Goal: Transaction & Acquisition: Purchase product/service

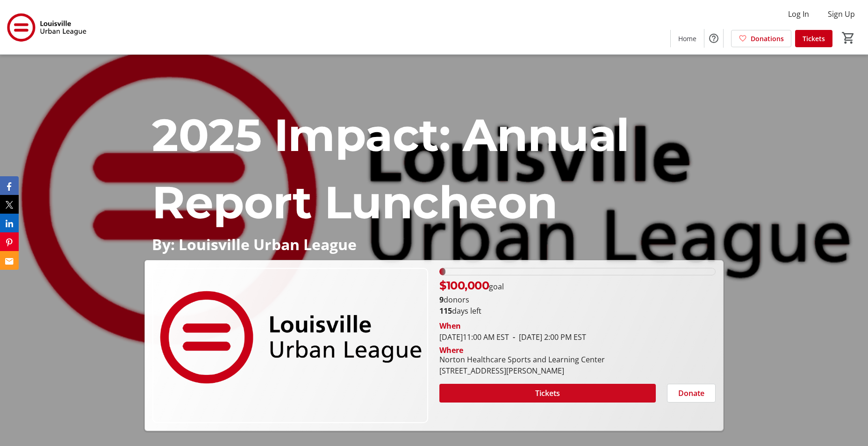
click at [487, 392] on span at bounding box center [547, 393] width 216 height 22
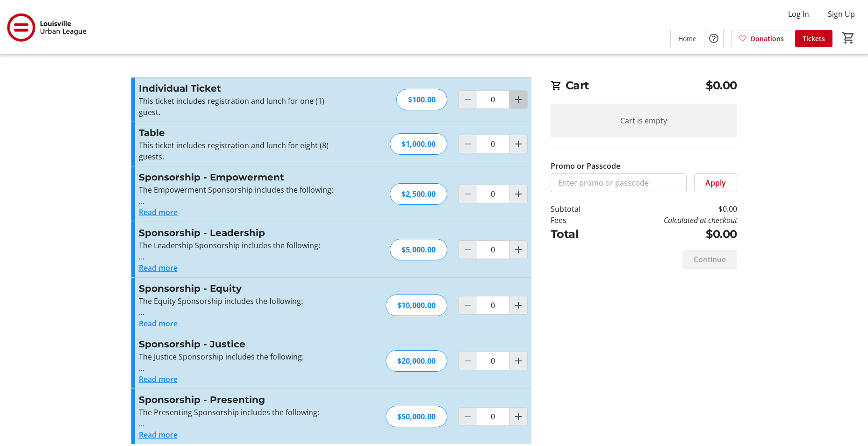
click at [516, 101] on mat-icon "Increment by one" at bounding box center [518, 99] width 11 height 11
type input "2"
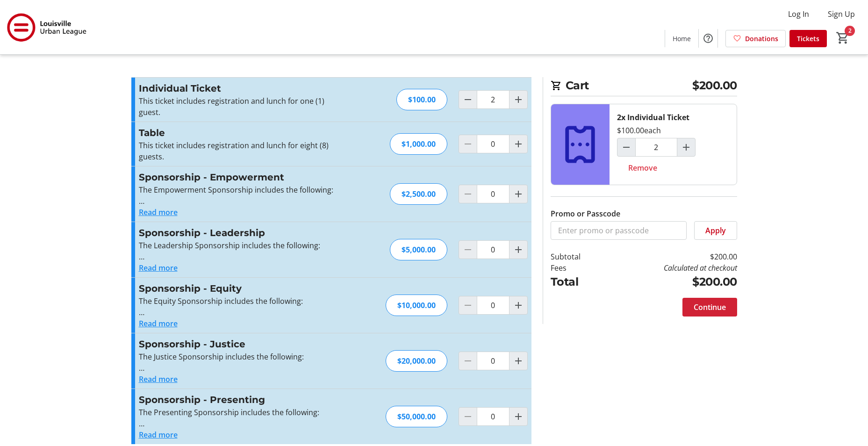
click at [700, 306] on span "Continue" at bounding box center [710, 307] width 32 height 11
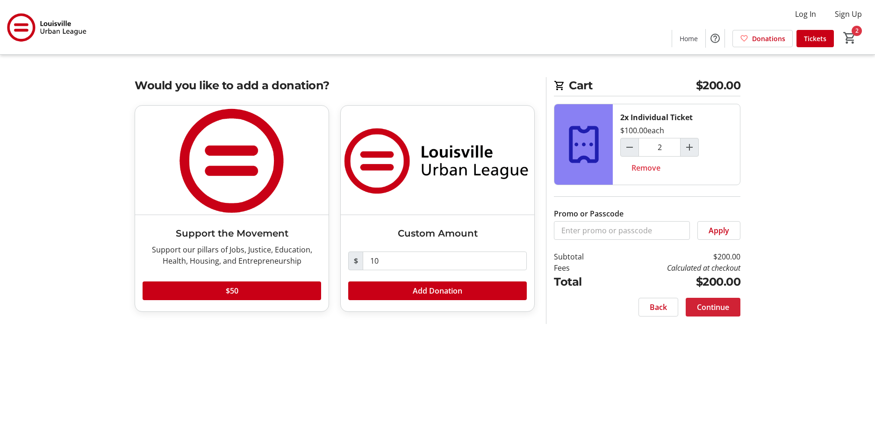
click at [709, 304] on span "Continue" at bounding box center [713, 307] width 32 height 11
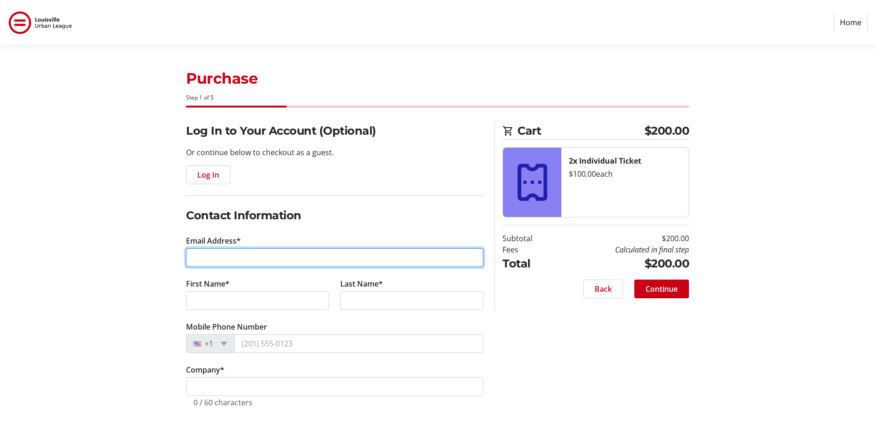
click at [231, 253] on input "Email Address*" at bounding box center [334, 257] width 297 height 19
type input "[EMAIL_ADDRESS][DOMAIN_NAME]"
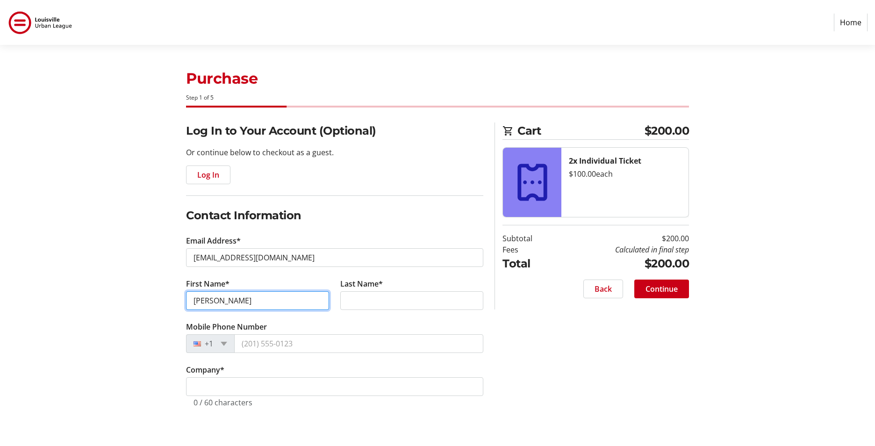
type input "[PERSON_NAME]"
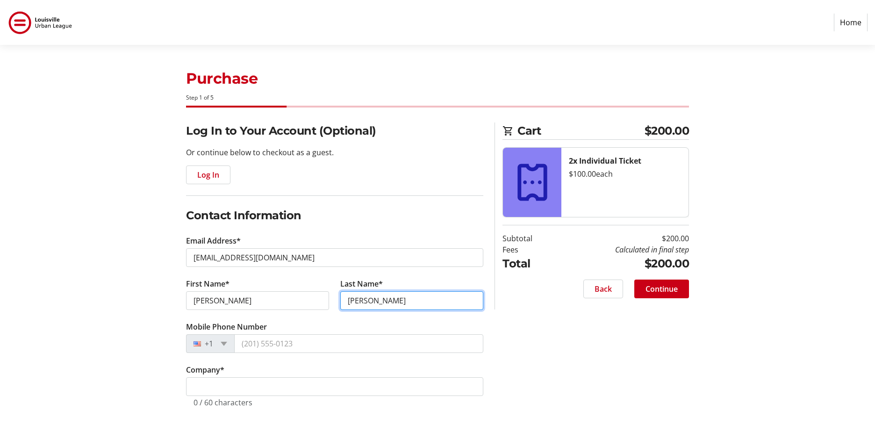
type input "[PERSON_NAME]"
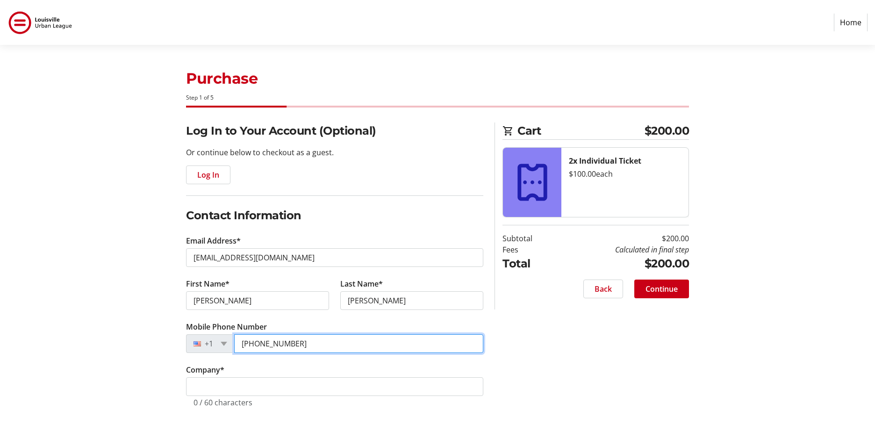
type input "[PHONE_NUMBER]"
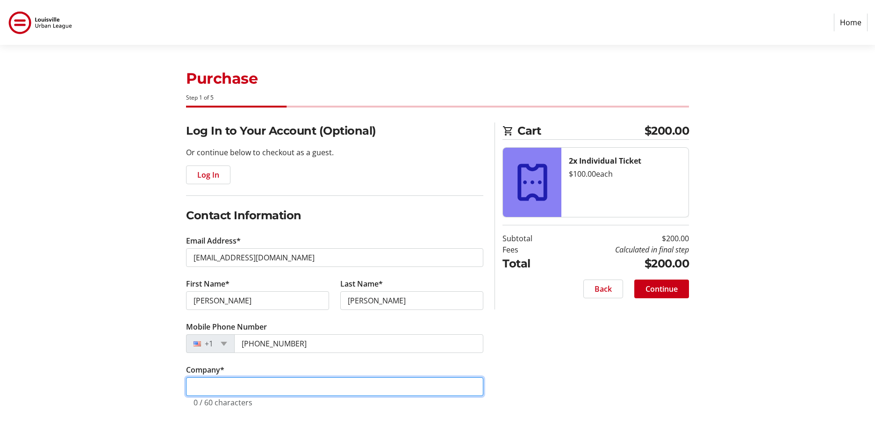
click at [202, 384] on input "Company *" at bounding box center [334, 386] width 297 height 19
type input "Greater Louisville Inc."
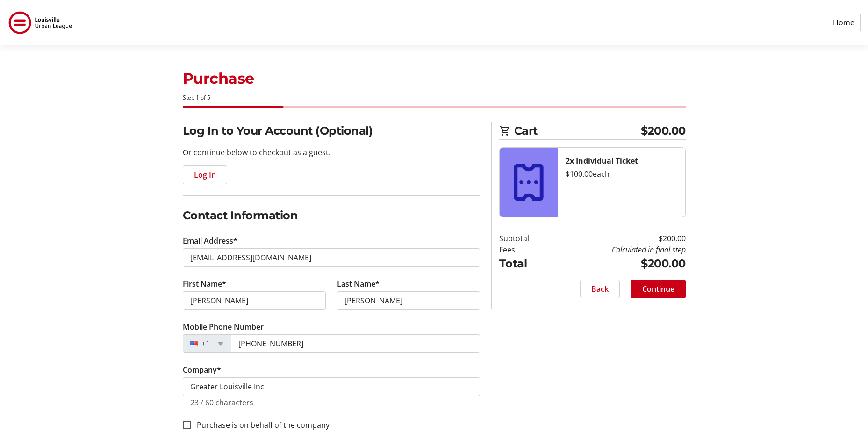
click at [506, 362] on div "Log In to Your Account (Optional) Or continue below to checkout as a guest. Log…" at bounding box center [434, 287] width 617 height 330
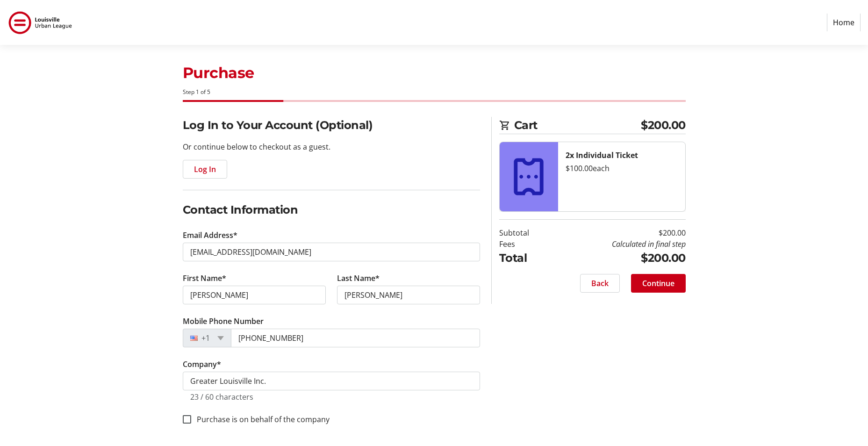
scroll to position [7, 0]
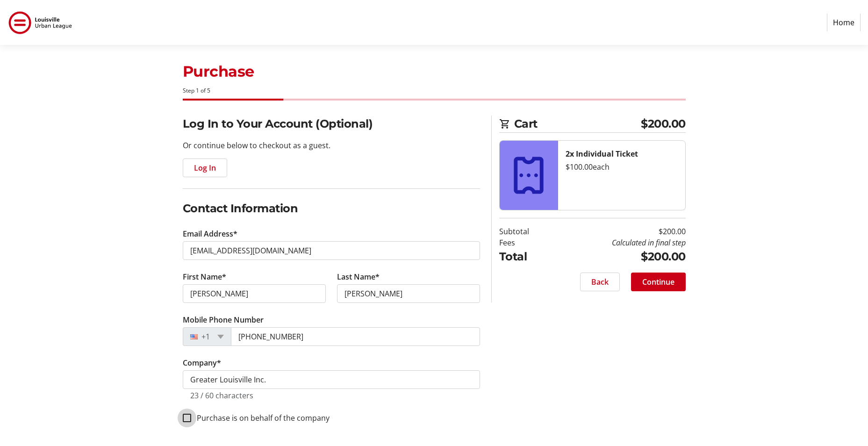
click at [190, 416] on input "Purchase is on behalf of the company" at bounding box center [187, 418] width 8 height 8
checkbox input "true"
click at [655, 283] on span "Continue" at bounding box center [658, 281] width 32 height 11
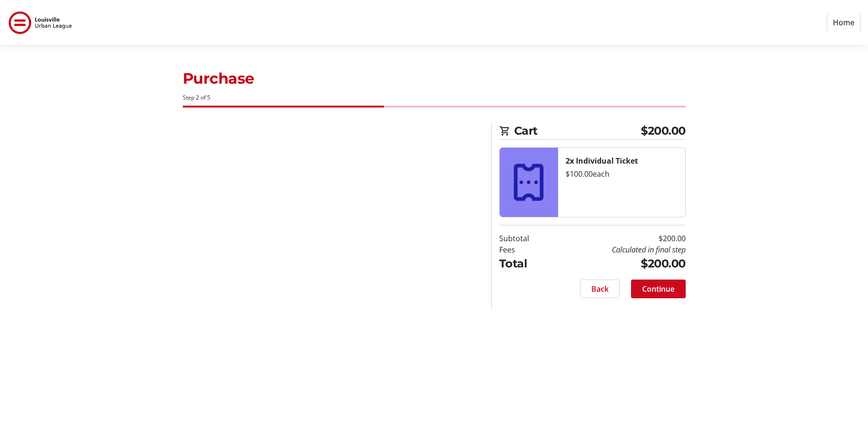
scroll to position [0, 0]
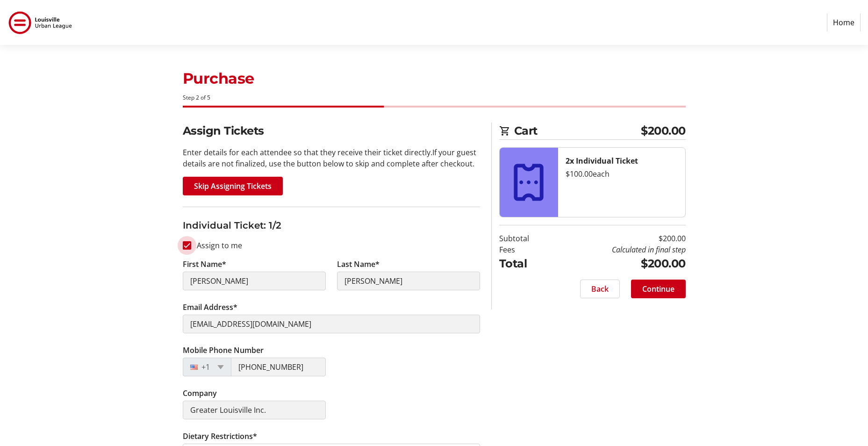
click at [187, 247] on input "Assign to me" at bounding box center [187, 245] width 8 height 8
checkbox input "false"
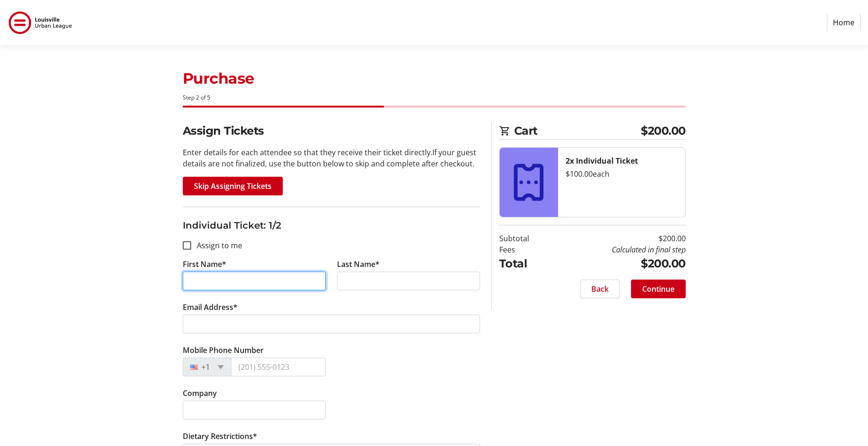
click at [276, 278] on input "First Name*" at bounding box center [254, 281] width 143 height 19
type input "S"
type input "[PERSON_NAME]"
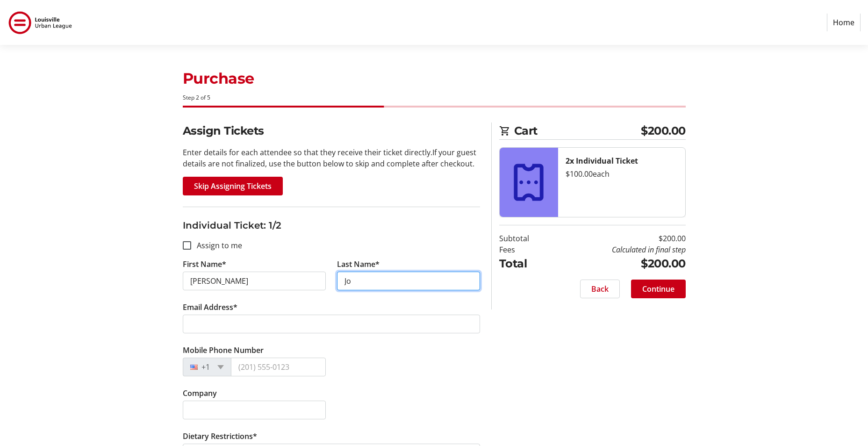
type input "[PERSON_NAME]"
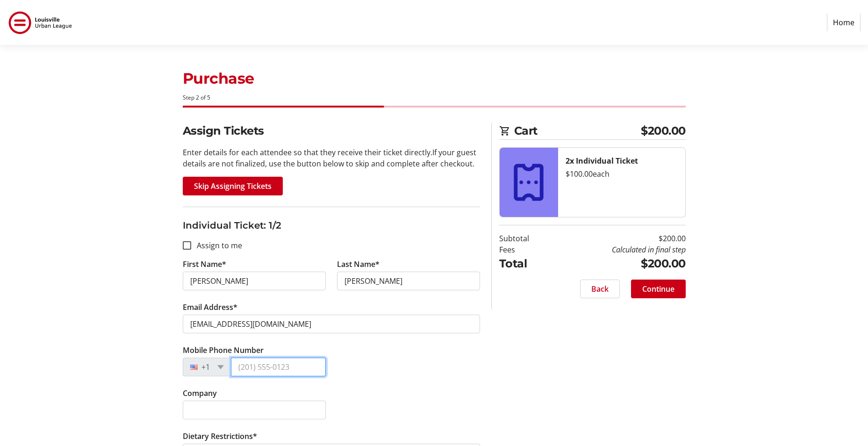
click at [272, 373] on input "Mobile Phone Number" at bounding box center [278, 367] width 95 height 19
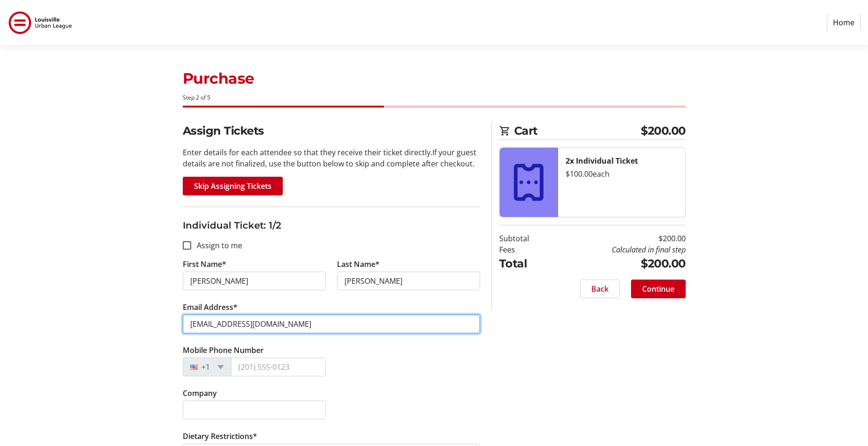
click at [213, 321] on input "[EMAIL_ADDRESS][DOMAIN_NAME]" at bounding box center [331, 324] width 297 height 19
drag, startPoint x: 322, startPoint y: 321, endPoint x: 173, endPoint y: 323, distance: 148.7
click at [173, 323] on div "Assign Tickets Enter details for each attendee so that they receive their ticke…" at bounding box center [434, 431] width 617 height 618
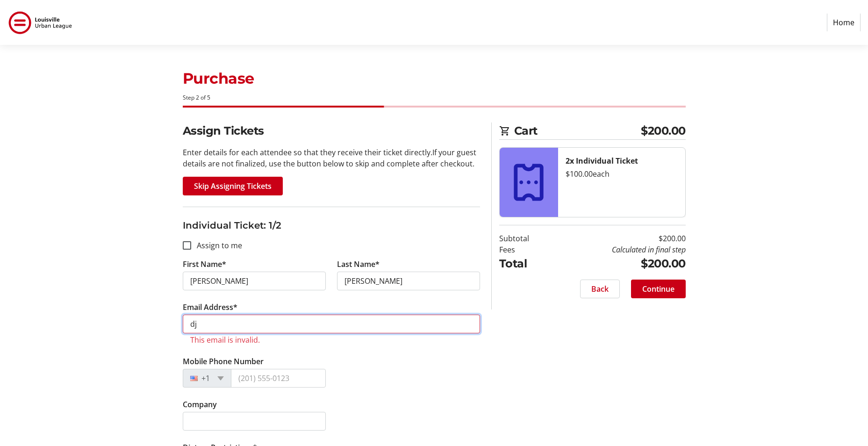
type input "[EMAIL_ADDRESS][DOMAIN_NAME]"
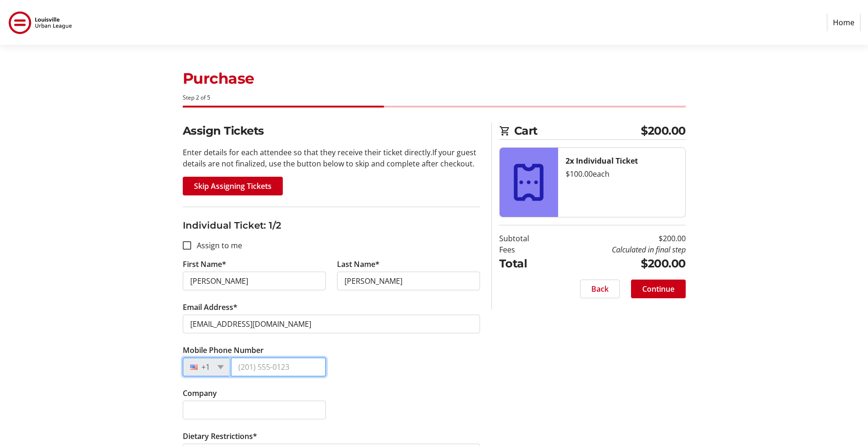
click at [270, 363] on input "Mobile Phone Number" at bounding box center [278, 367] width 95 height 19
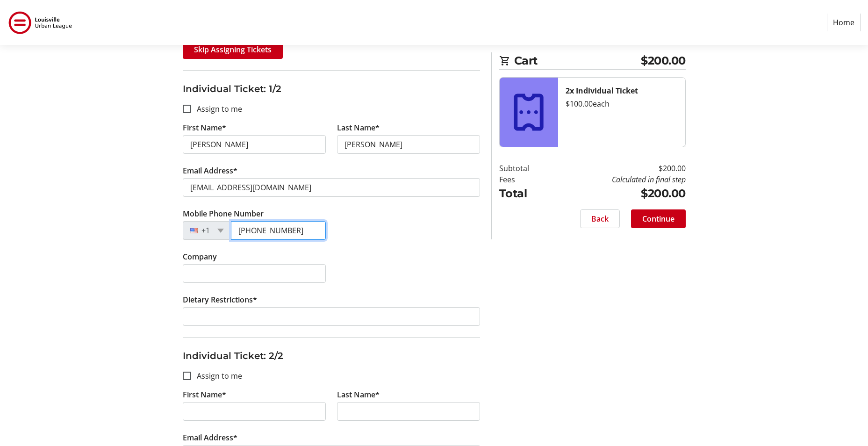
scroll to position [140, 0]
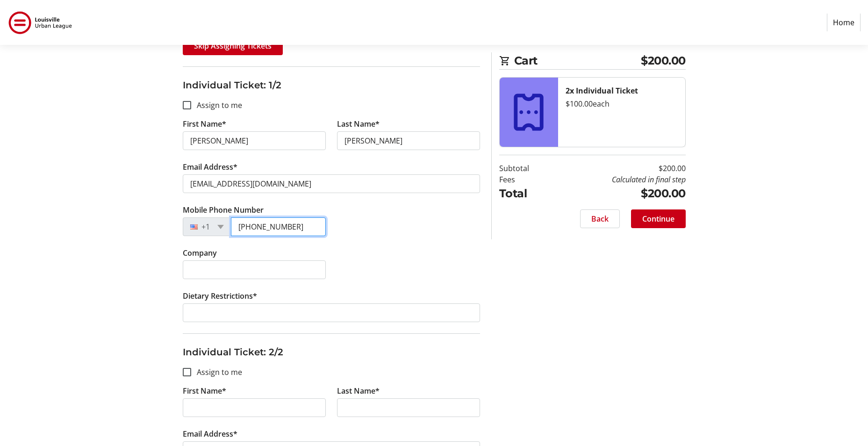
type input "[PHONE_NUMBER]"
click at [213, 259] on tr-form-field "Company" at bounding box center [254, 268] width 154 height 43
click at [215, 267] on input "Company" at bounding box center [254, 269] width 143 height 19
type input "Greater Louisville Inc."
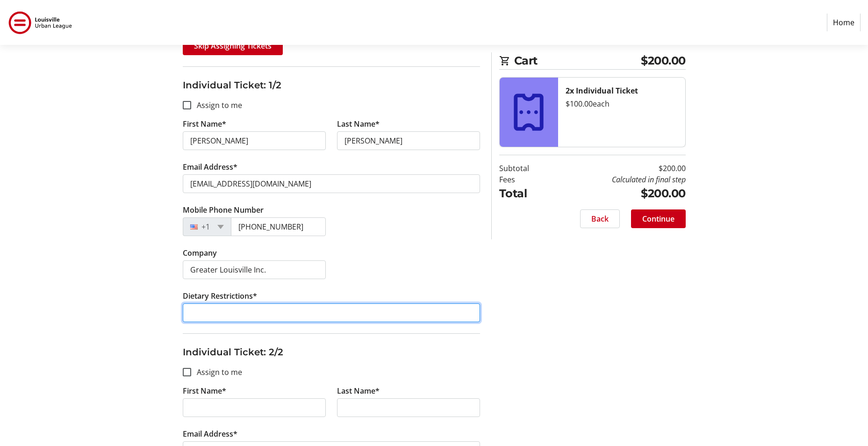
click at [191, 313] on input "Dietary Restrictions*" at bounding box center [331, 312] width 297 height 19
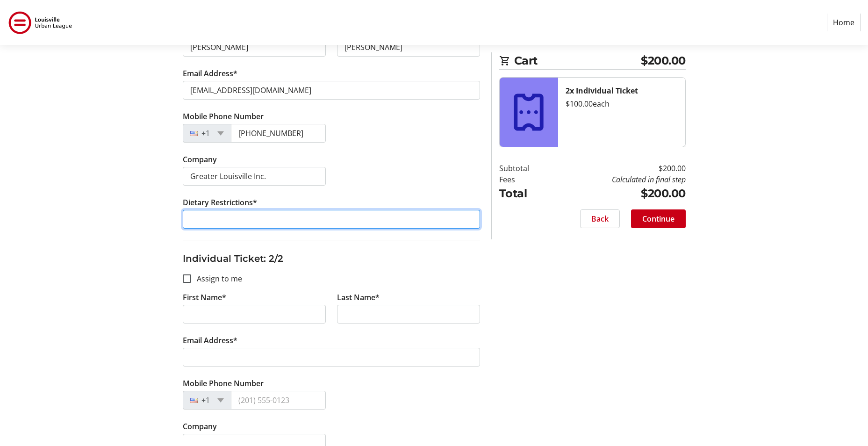
scroll to position [280, 0]
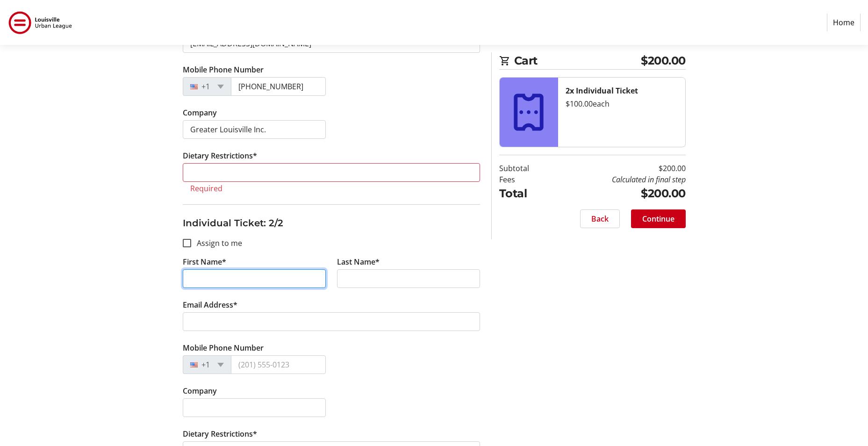
click at [194, 270] on input "First Name*" at bounding box center [254, 278] width 143 height 19
type input "[PERSON_NAME]"
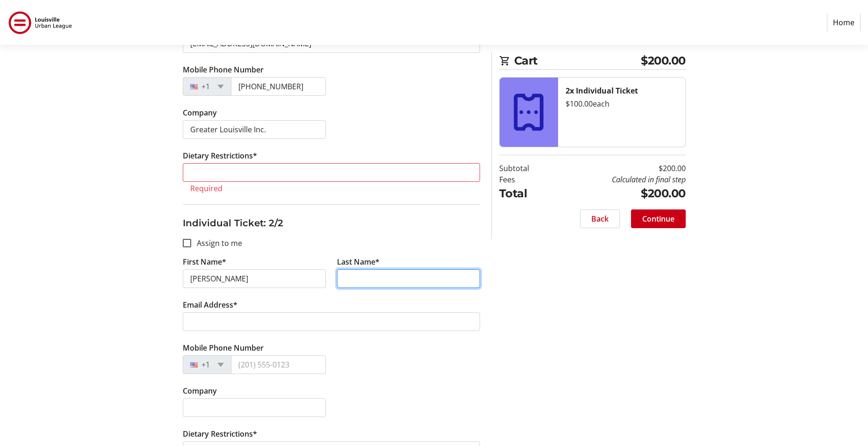
click at [345, 272] on input "Last Name*" at bounding box center [408, 278] width 143 height 19
type input "Jordan"
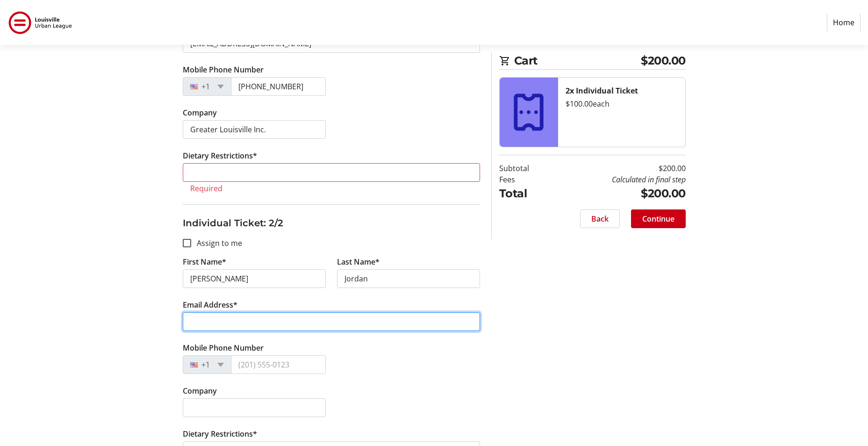
click at [323, 315] on input "Email Address*" at bounding box center [331, 321] width 297 height 19
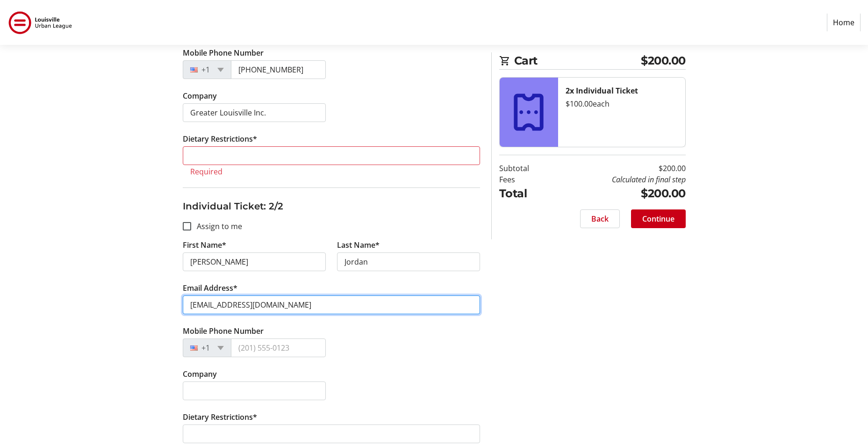
scroll to position [306, 0]
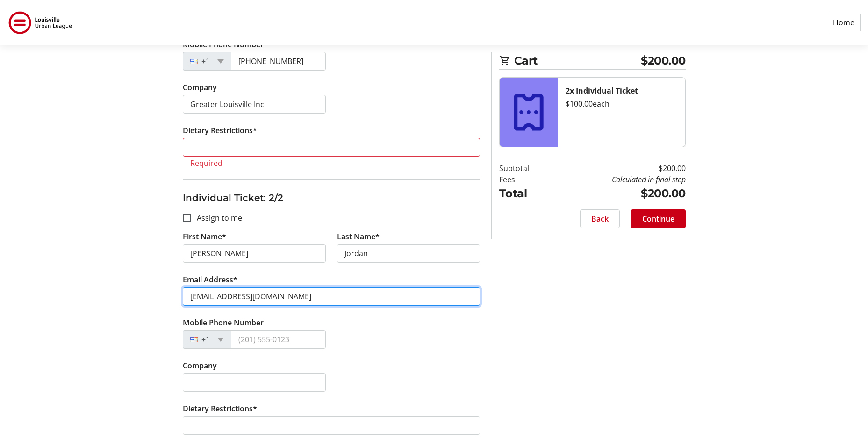
type input "[EMAIL_ADDRESS][DOMAIN_NAME]"
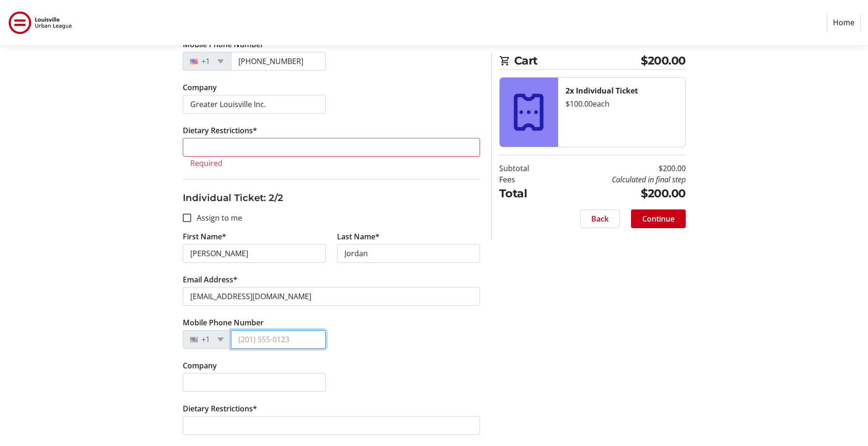
click at [265, 341] on input "Mobile Phone Number" at bounding box center [278, 339] width 95 height 19
type input "[PHONE_NUMBER]"
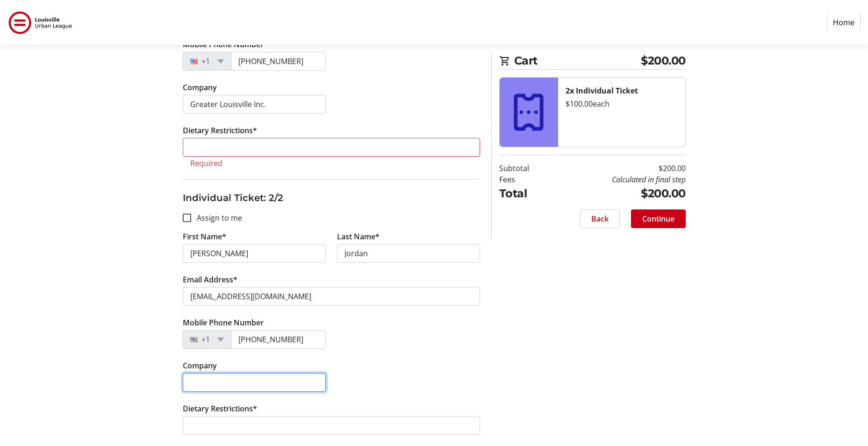
click at [237, 385] on input "Company" at bounding box center [254, 382] width 143 height 19
type input "Greater Louisville Inc."
click at [423, 358] on div "Mobile Phone Number [PHONE_NUMBER]" at bounding box center [331, 338] width 309 height 43
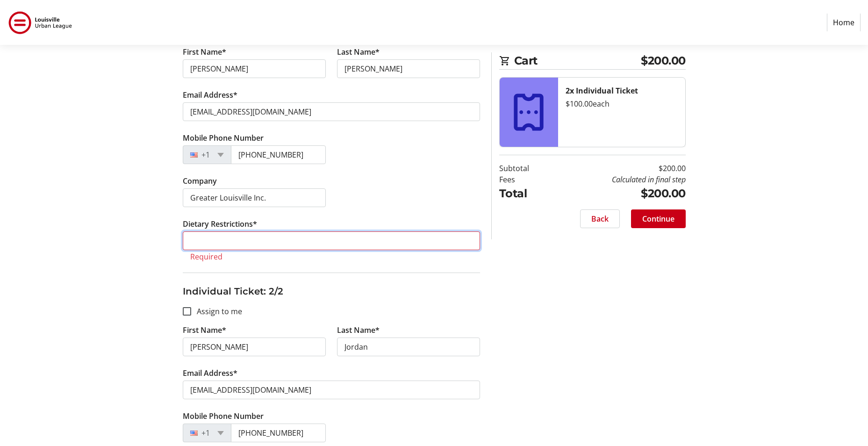
click at [252, 239] on input "Dietary Restrictions*" at bounding box center [331, 240] width 297 height 19
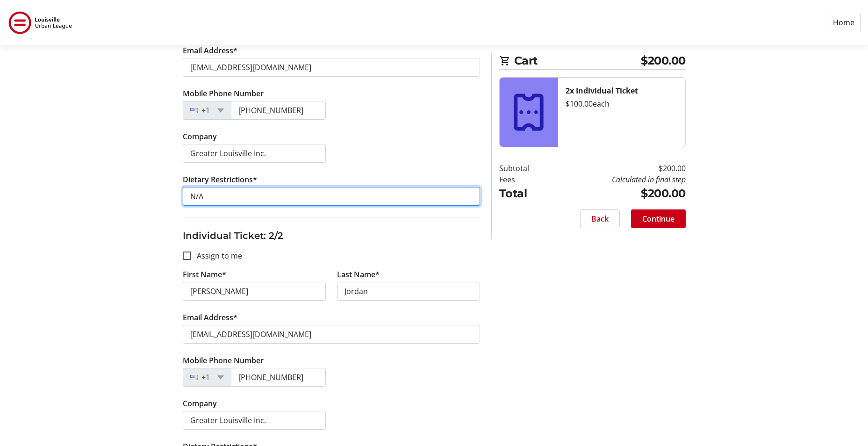
scroll to position [294, 0]
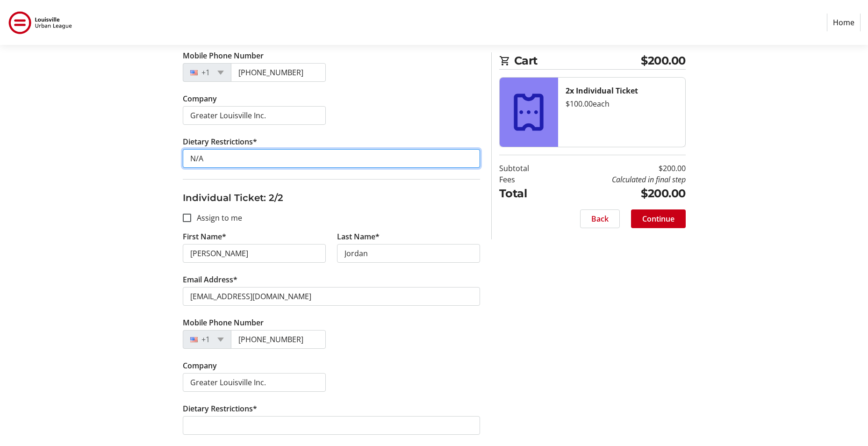
type input "N/A"
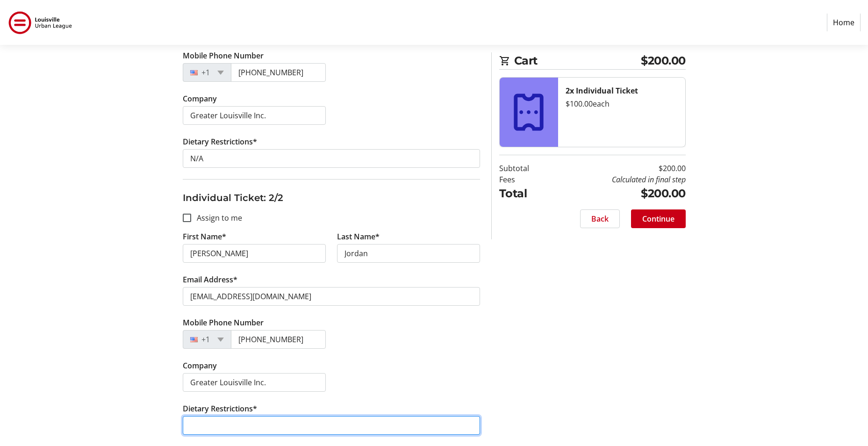
click at [216, 424] on input "Dietary Restrictions*" at bounding box center [331, 425] width 297 height 19
type input "N/A"
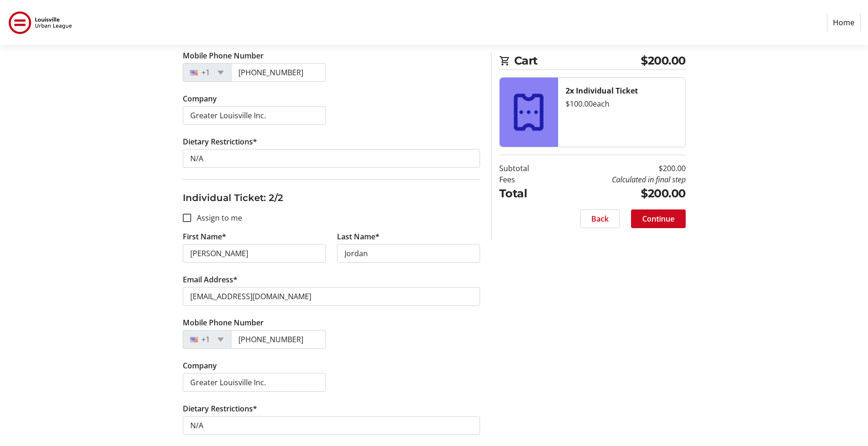
click at [660, 221] on span "Continue" at bounding box center [658, 218] width 32 height 11
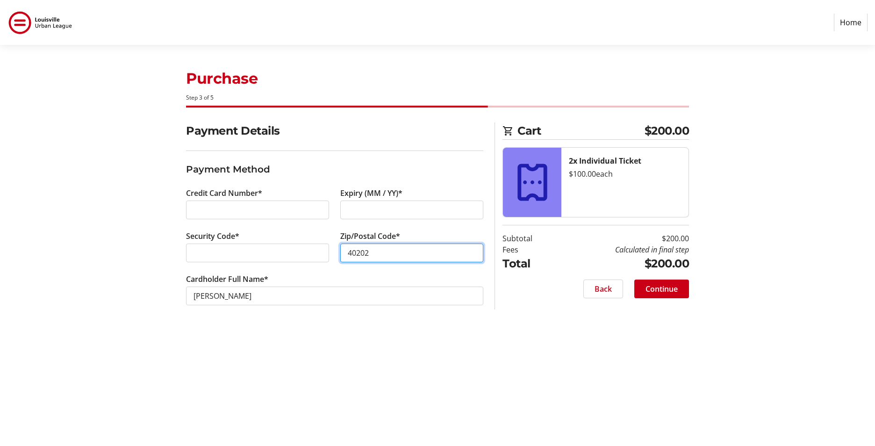
type input "40202"
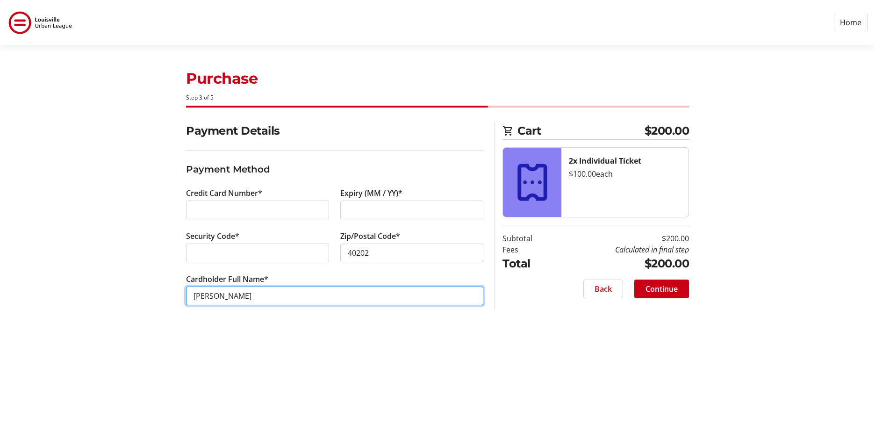
drag, startPoint x: 242, startPoint y: 297, endPoint x: 132, endPoint y: 293, distance: 109.9
click at [132, 293] on div "Payment Details Payment Method Credit Card Number* Expiry (MM / YY)* Security C…" at bounding box center [437, 224] width 617 height 205
type input "S Davasher-Wisdom AP"
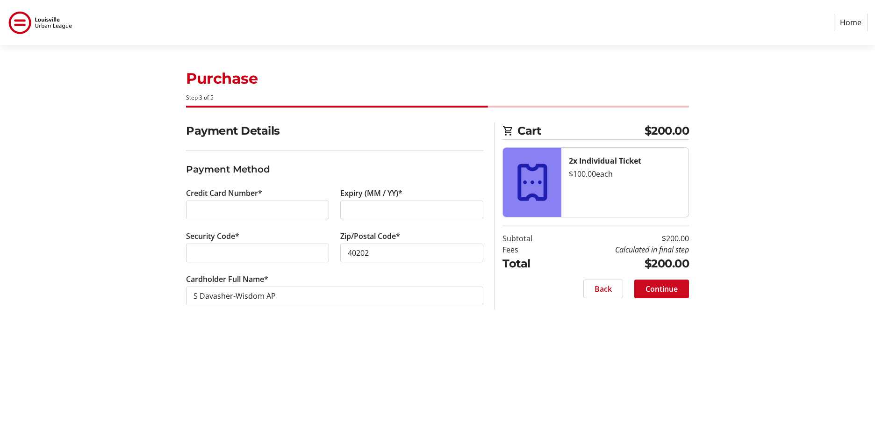
click at [656, 285] on span "Continue" at bounding box center [662, 288] width 32 height 11
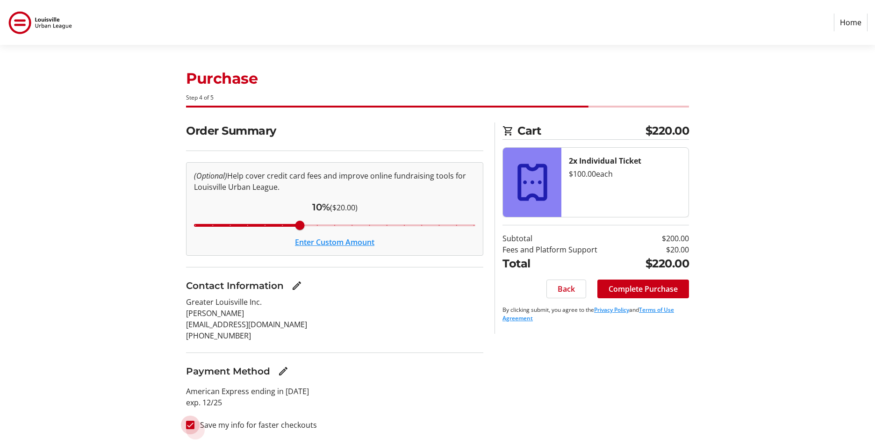
click at [187, 425] on input "Save my info for faster checkouts" at bounding box center [190, 425] width 8 height 8
checkbox input "false"
click at [640, 292] on span "Complete Purchase" at bounding box center [643, 288] width 69 height 11
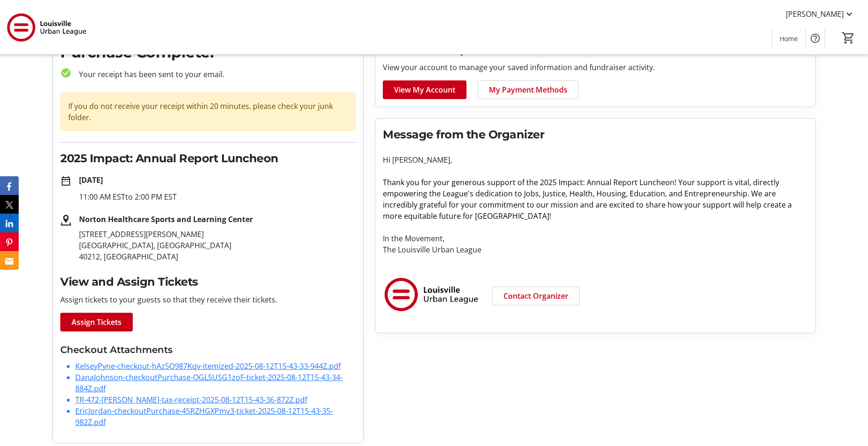
scroll to position [57, 0]
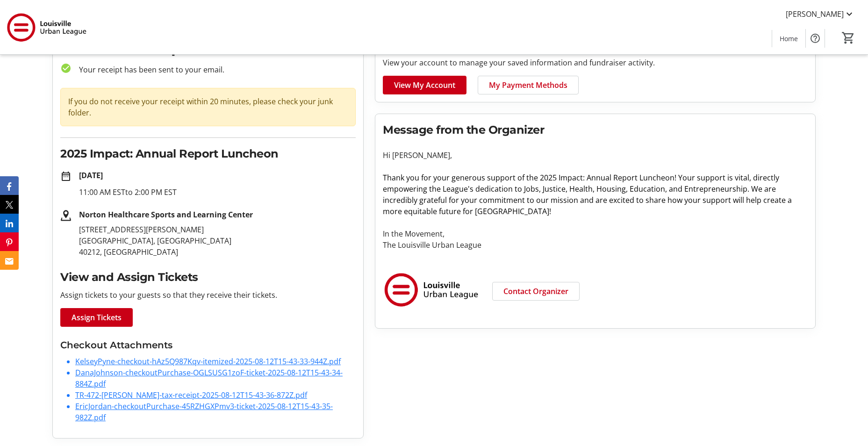
click at [194, 396] on link "TR-472-[PERSON_NAME]-tax-receipt-2025-08-12T15-43-36-872Z.pdf" at bounding box center [191, 395] width 232 height 10
click at [196, 363] on link "KelseyPyne-checkout-hAz5Q987Kqv-itemized-2025-08-12T15-43-33-944Z.pdf" at bounding box center [208, 361] width 266 height 10
